Goal: Information Seeking & Learning: Learn about a topic

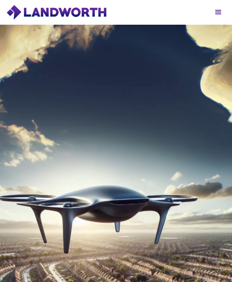
click at [215, 14] on div at bounding box center [218, 13] width 10 height 10
click at [216, 12] on div at bounding box center [218, 13] width 10 height 10
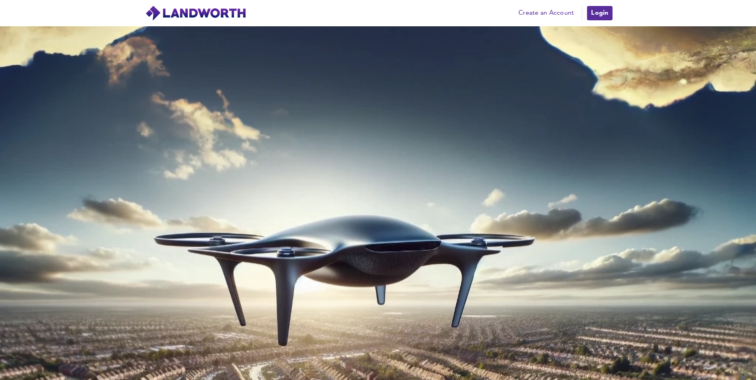
click at [231, 11] on link "Login" at bounding box center [599, 13] width 27 height 16
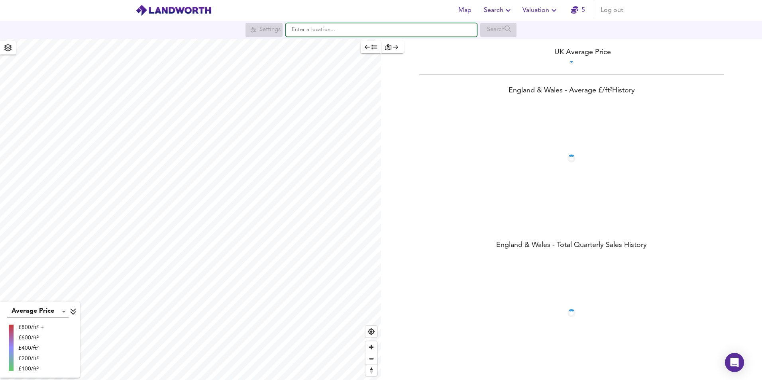
click at [339, 29] on input "text" at bounding box center [381, 30] width 191 height 14
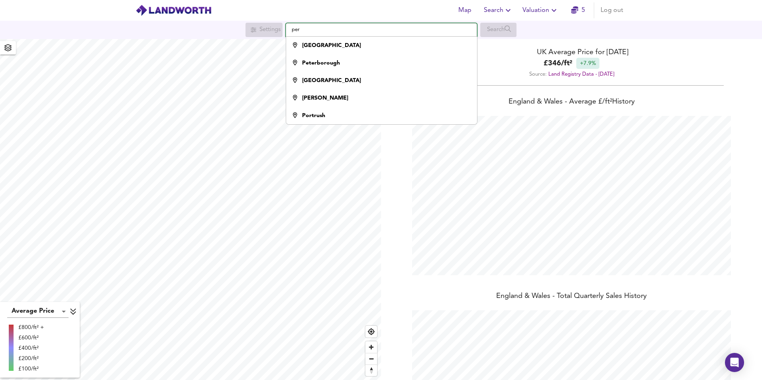
scroll to position [380, 762]
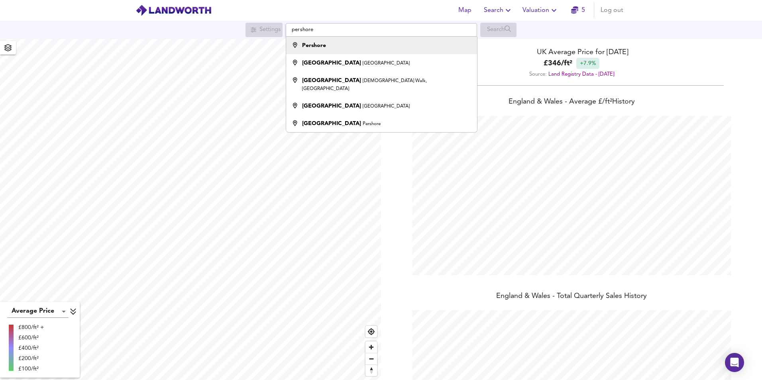
click at [357, 46] on div "Pershore" at bounding box center [379, 45] width 183 height 8
type input "Pershore"
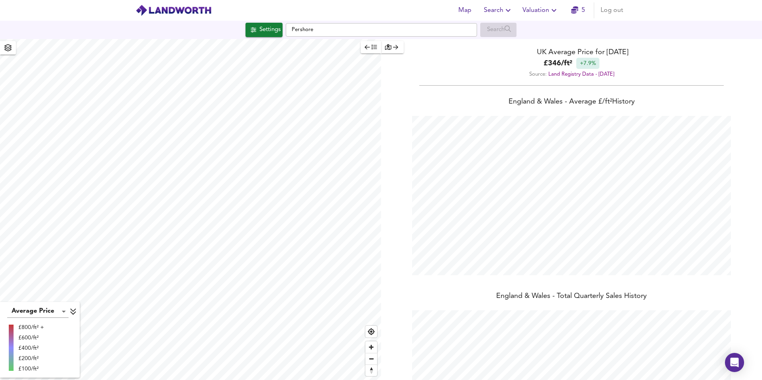
checkbox input "false"
checkbox input "true"
click at [242, 228] on div "X Pershore Houses All Flats Search Settings" at bounding box center [190, 209] width 381 height 341
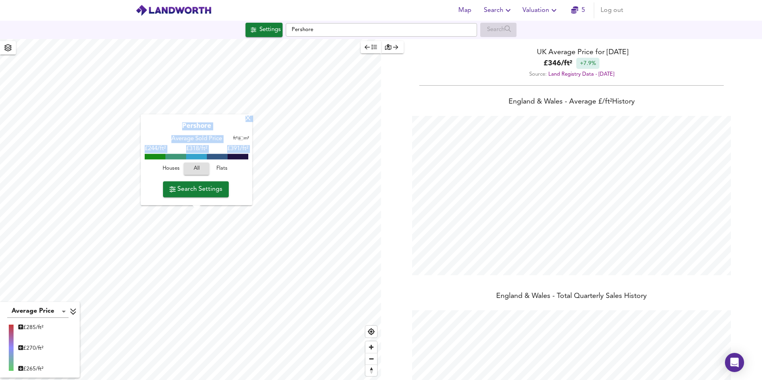
drag, startPoint x: 237, startPoint y: 204, endPoint x: 248, endPoint y: 116, distance: 87.9
click at [248, 116] on div "X" at bounding box center [248, 119] width 7 height 8
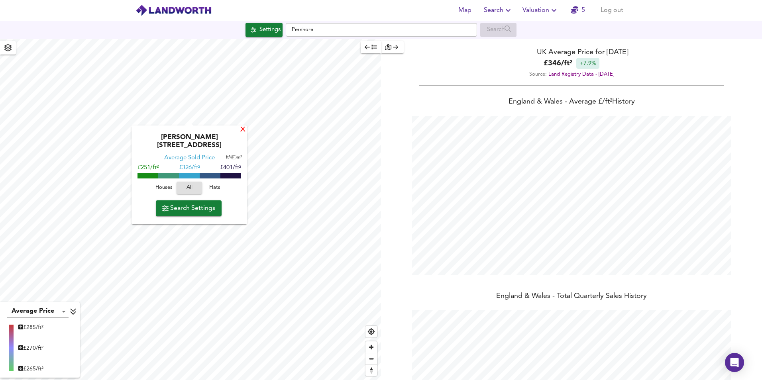
click at [241, 131] on div "X" at bounding box center [243, 130] width 7 height 8
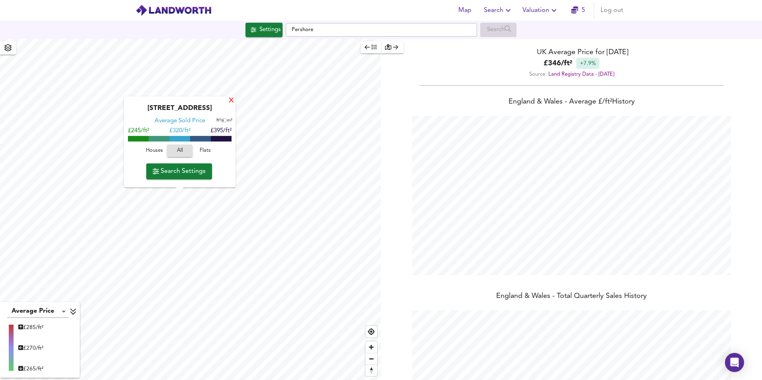
click at [232, 102] on div "X" at bounding box center [231, 101] width 7 height 8
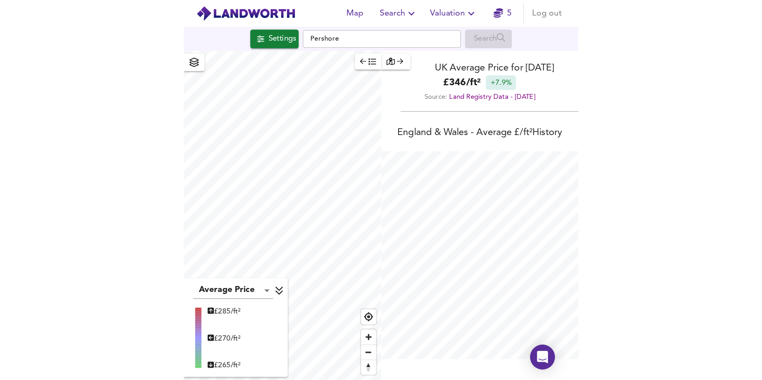
scroll to position [398259, 398248]
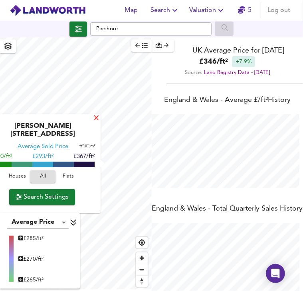
click at [93, 120] on div "X" at bounding box center [96, 119] width 6 height 6
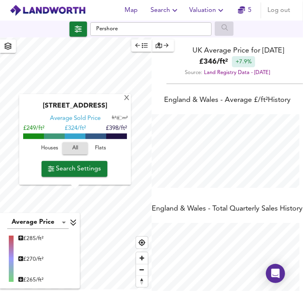
click at [174, 168] on div "[GEOGRAPHIC_DATA] & Wales - Average £/ ft² History [GEOGRAPHIC_DATA] & [GEOGRAP…" at bounding box center [226, 196] width 151 height 218
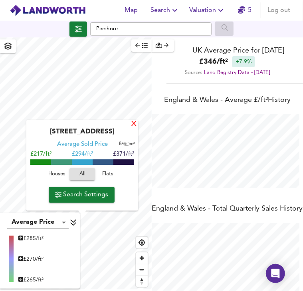
click at [132, 124] on div "X" at bounding box center [133, 125] width 7 height 8
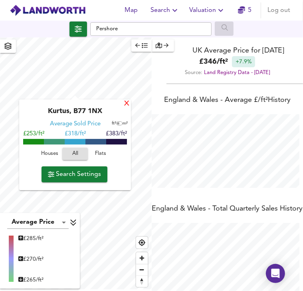
click at [124, 107] on div "X" at bounding box center [126, 104] width 7 height 8
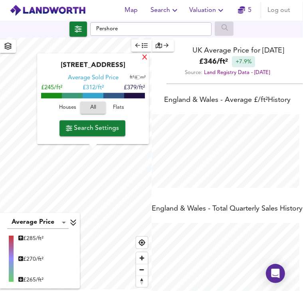
click at [142, 57] on div "X" at bounding box center [144, 58] width 7 height 8
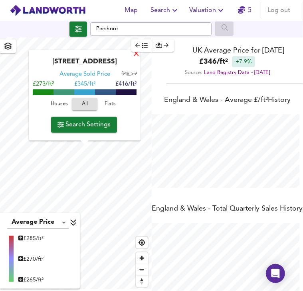
click at [133, 55] on div "X" at bounding box center [136, 55] width 7 height 8
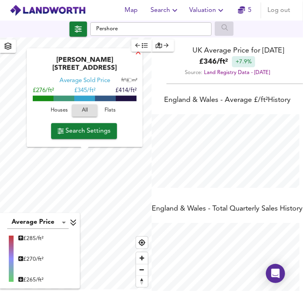
click at [135, 57] on div "X" at bounding box center [138, 53] width 7 height 8
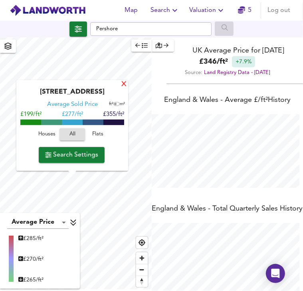
click at [124, 85] on div "X" at bounding box center [123, 85] width 7 height 8
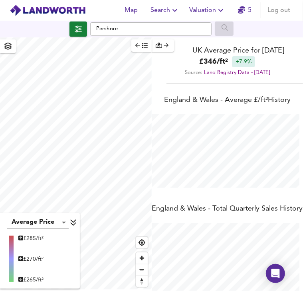
click at [163, 144] on div "Average Price landworth £ 285/ft² £ 270/ft² £ 265/ft² UK Average Price for [DAT…" at bounding box center [151, 164] width 303 height 254
click at [158, 44] on icon "button" at bounding box center [158, 46] width 6 height 6
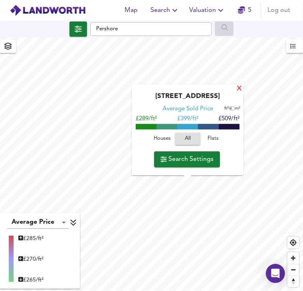
click at [239, 90] on div "X" at bounding box center [239, 89] width 7 height 8
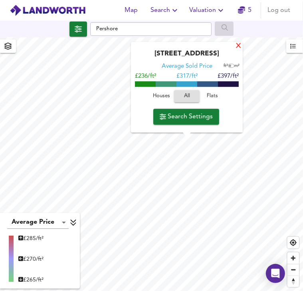
click at [240, 49] on div "X" at bounding box center [238, 47] width 7 height 8
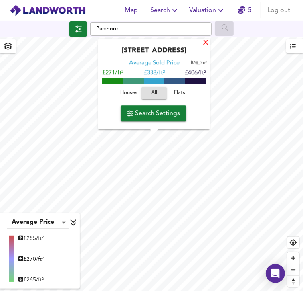
click at [204, 43] on div "X" at bounding box center [205, 43] width 7 height 8
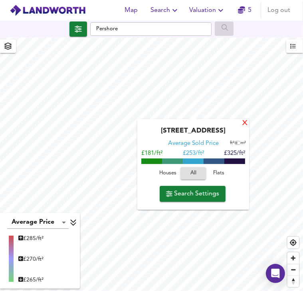
click at [244, 122] on div "X" at bounding box center [244, 124] width 7 height 8
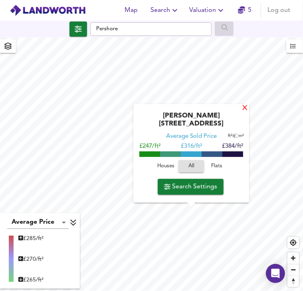
click at [243, 112] on div "X" at bounding box center [244, 109] width 7 height 8
